Goal: Task Accomplishment & Management: Use online tool/utility

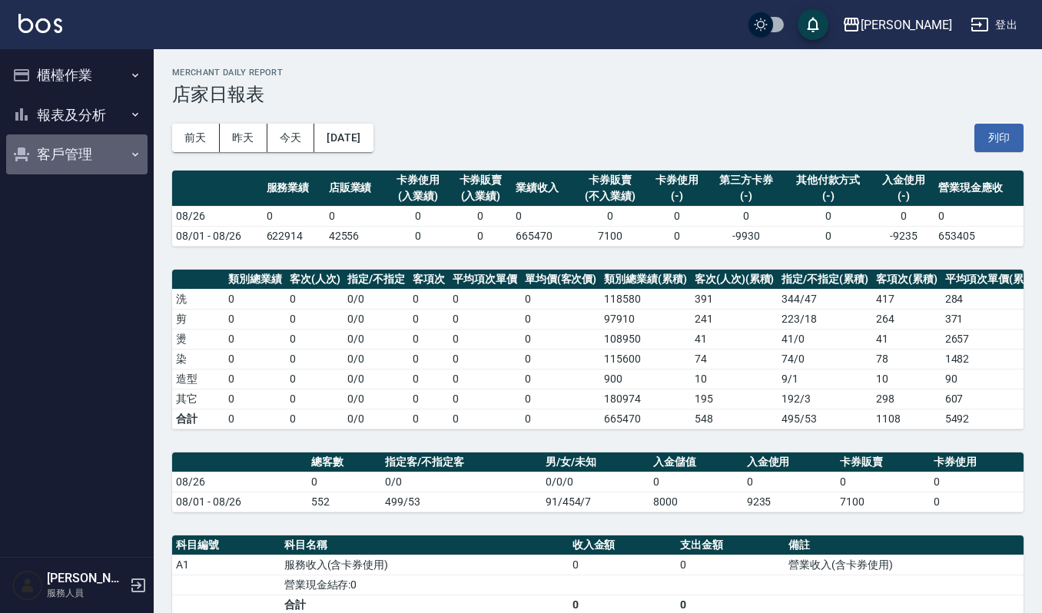
click at [71, 161] on button "客戶管理" at bounding box center [76, 154] width 141 height 40
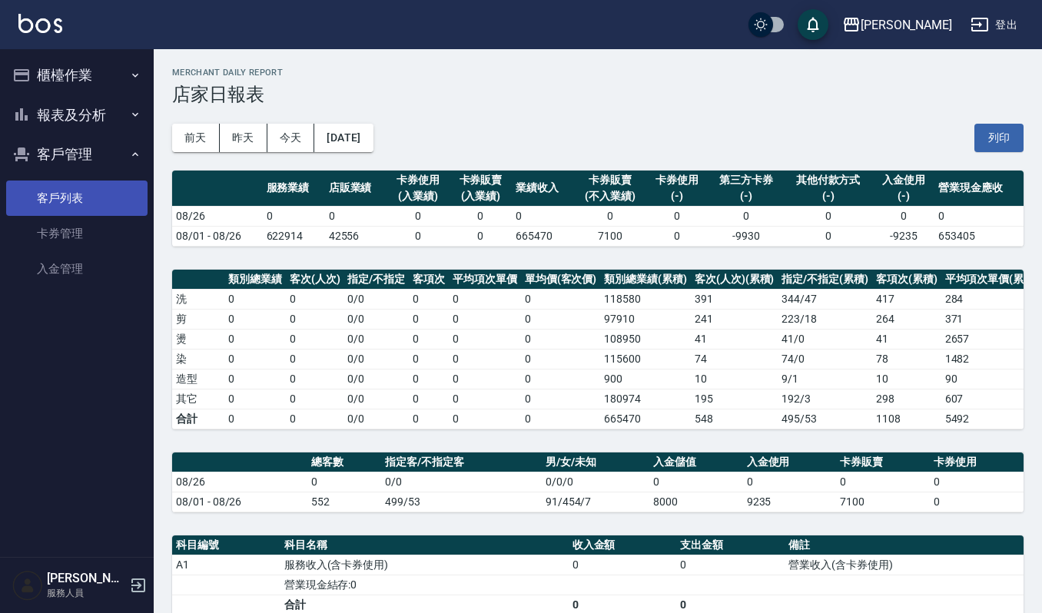
click at [68, 197] on link "客戶列表" at bounding box center [76, 198] width 141 height 35
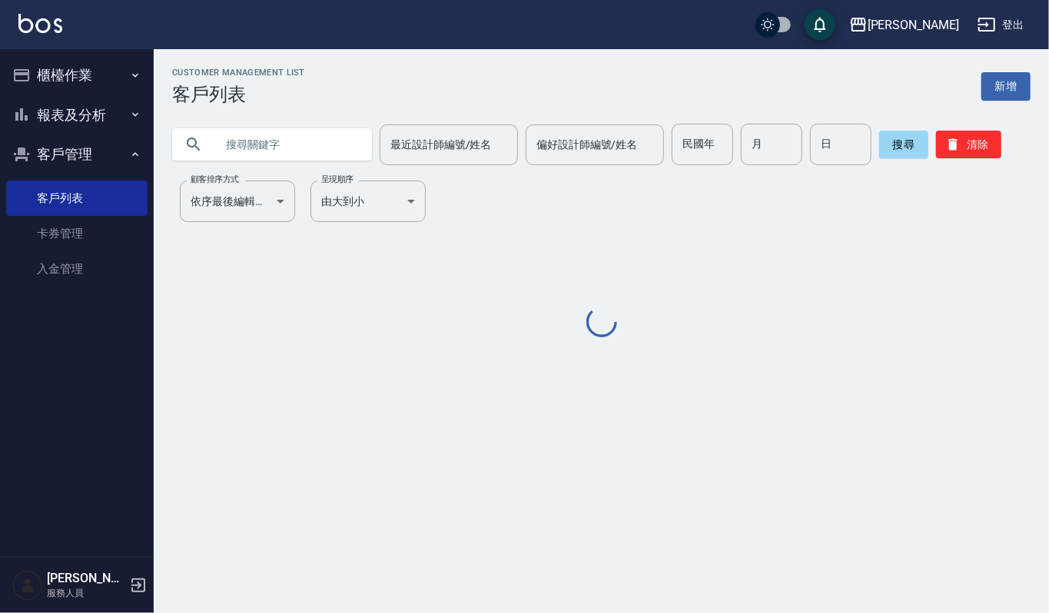
click at [78, 103] on button "報表及分析" at bounding box center [76, 115] width 141 height 40
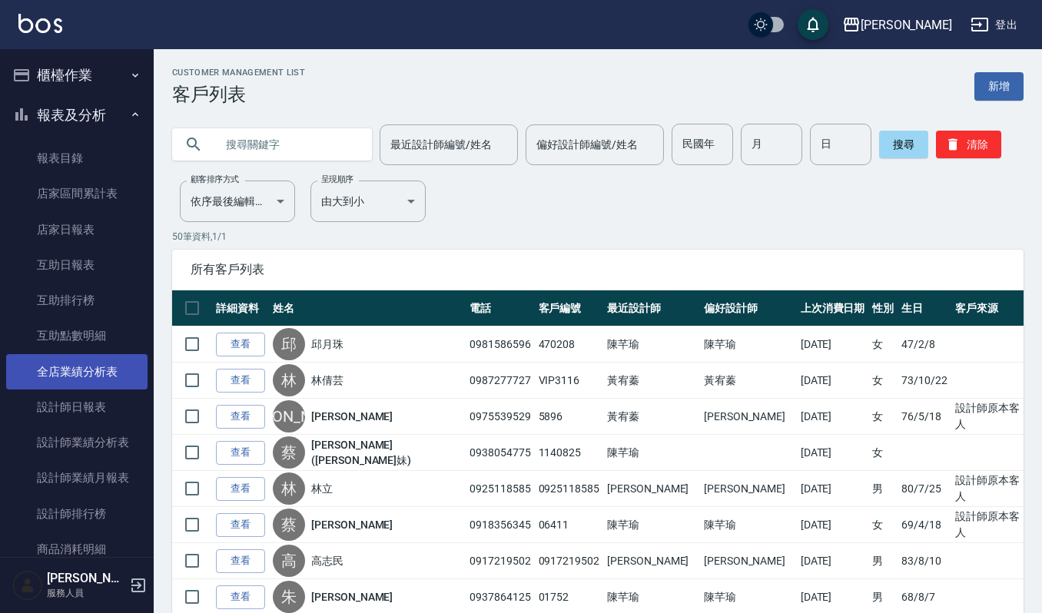
click at [91, 376] on link "全店業績分析表" at bounding box center [76, 371] width 141 height 35
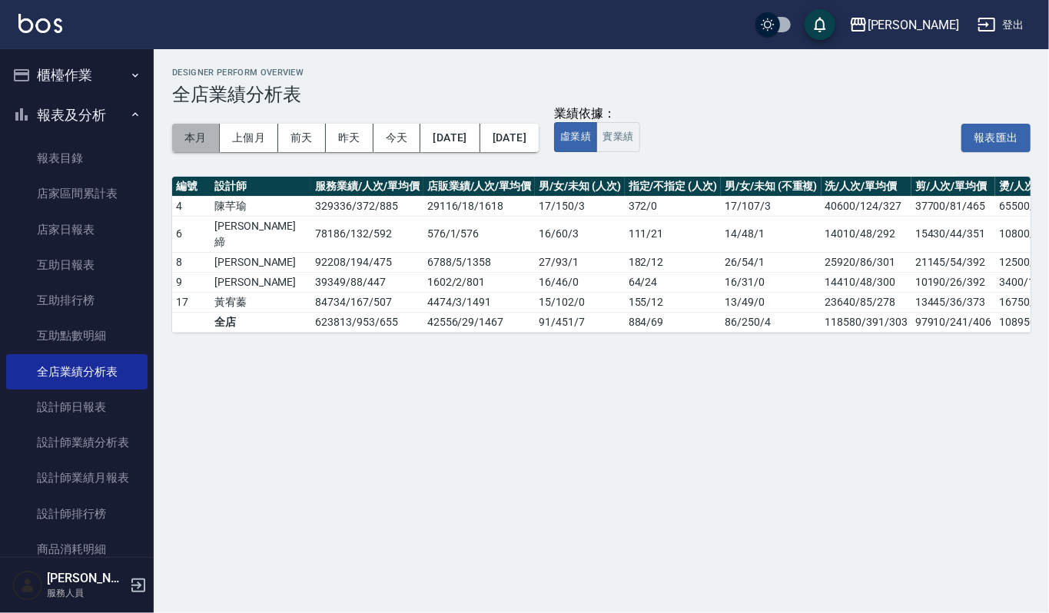
click at [209, 134] on button "本月" at bounding box center [196, 138] width 48 height 28
click at [57, 71] on button "櫃檯作業" at bounding box center [76, 75] width 141 height 40
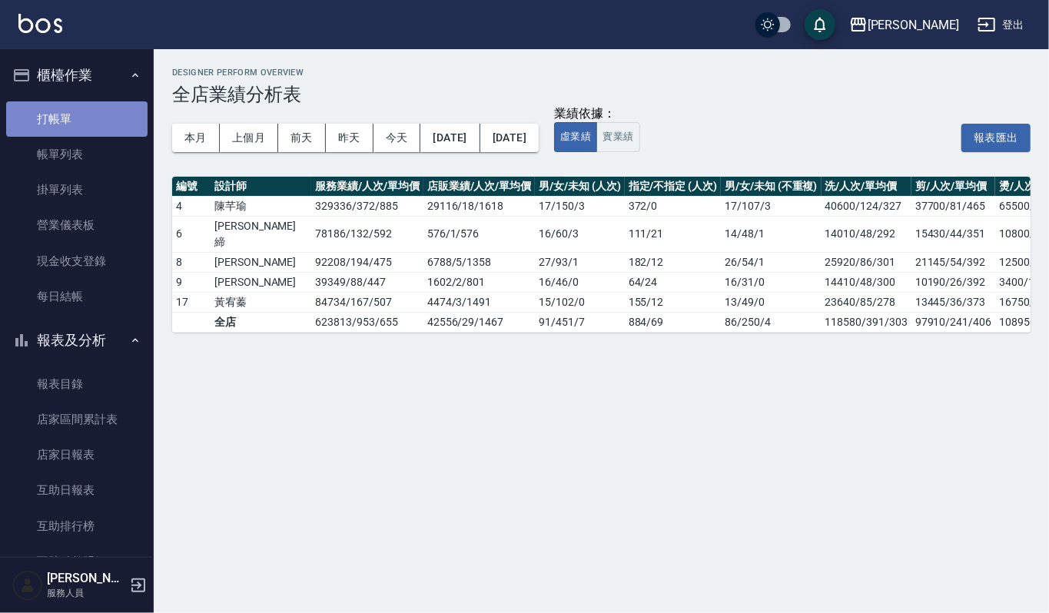
click at [92, 118] on link "打帳單" at bounding box center [76, 118] width 141 height 35
